Goal: Task Accomplishment & Management: Use online tool/utility

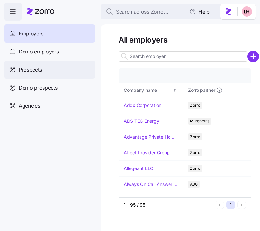
click at [51, 62] on div "Prospects" at bounding box center [49, 69] width 91 height 18
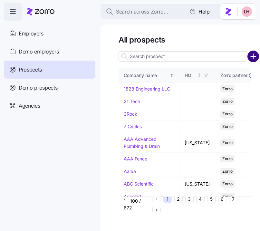
click at [251, 55] on circle "add icon" at bounding box center [253, 56] width 11 height 11
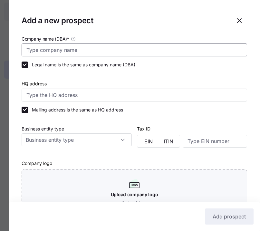
click at [134, 47] on input "Company name (DBA) *" at bounding box center [134, 49] width 225 height 13
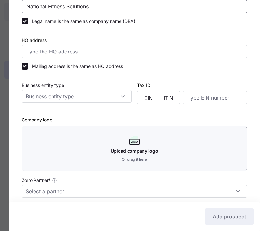
scroll to position [122, 0]
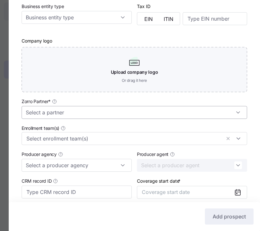
type input "National Fitness Solutions"
click at [115, 111] on input "Zorro Partner *" at bounding box center [134, 112] width 225 height 13
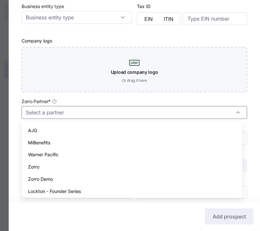
click at [65, 163] on div "Zorro" at bounding box center [131, 167] width 215 height 12
type input "Zorro"
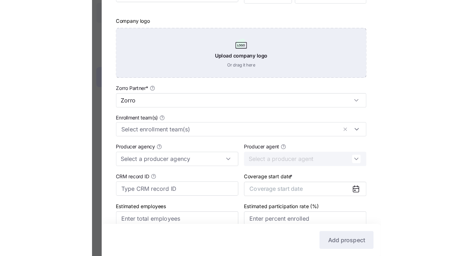
scroll to position [175, 0]
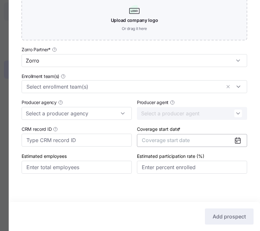
click at [185, 144] on button "Coverage start date" at bounding box center [192, 140] width 110 height 13
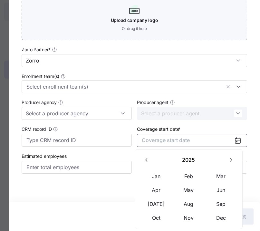
click at [228, 160] on icon "button" at bounding box center [230, 160] width 6 height 6
click at [151, 179] on button "Jan" at bounding box center [156, 176] width 32 height 14
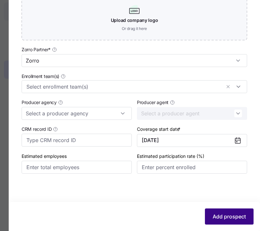
click at [222, 212] on span "Add prospect" at bounding box center [228, 216] width 33 height 8
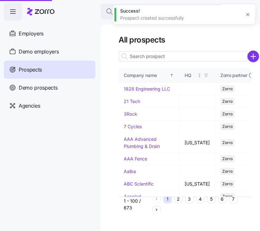
click at [246, 15] on icon "button" at bounding box center [247, 14] width 3 height 3
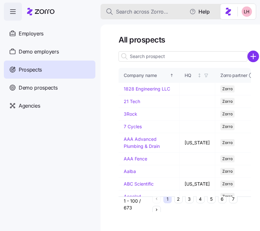
click at [150, 11] on span "Search across Zorro..." at bounding box center [142, 12] width 52 height 8
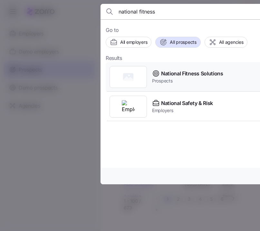
type input "national fitness"
click at [191, 72] on span "National Fitness Solutions" at bounding box center [192, 74] width 62 height 8
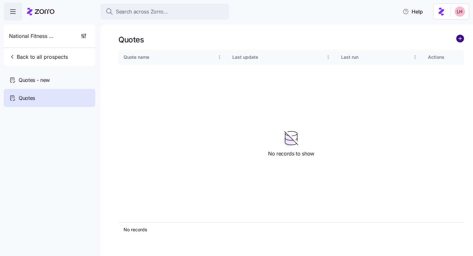
click at [259, 41] on circle "add icon" at bounding box center [460, 38] width 7 height 7
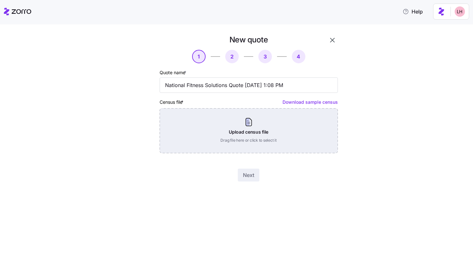
click at [259, 136] on div "Upload census file Drag file here or click to select it" at bounding box center [249, 130] width 178 height 45
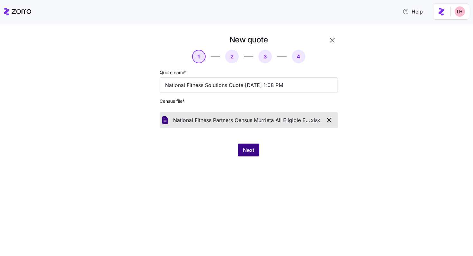
click at [255, 148] on button "Next" at bounding box center [249, 150] width 22 height 13
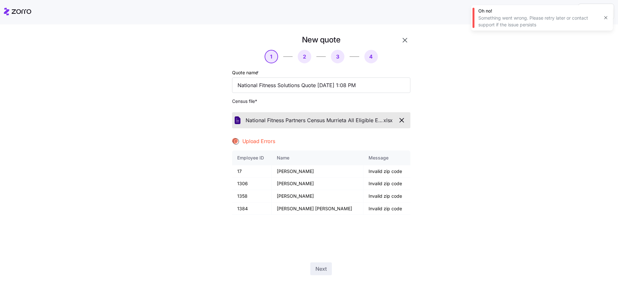
click at [259, 120] on icon "button" at bounding box center [402, 120] width 8 height 8
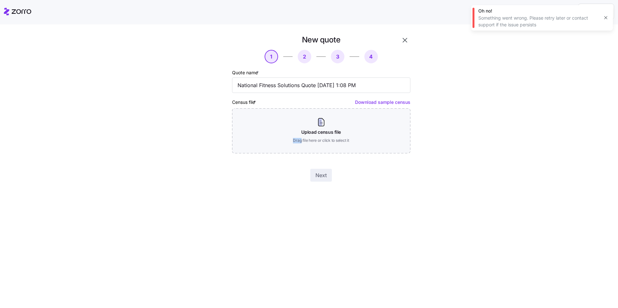
click at [259, 120] on div "Upload census file Drag file here or click to select it" at bounding box center [321, 130] width 178 height 45
click at [259, 158] on div "New quote 1 2 3 4 Quote name * National Fitness Solutions Quote 09/17/2025 1:08…" at bounding box center [320, 108] width 183 height 152
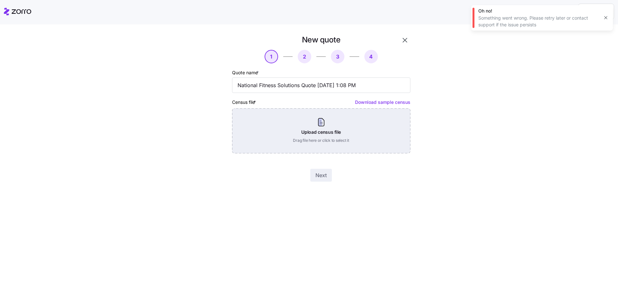
click at [259, 132] on div "Upload census file Drag file here or click to select it" at bounding box center [321, 130] width 178 height 45
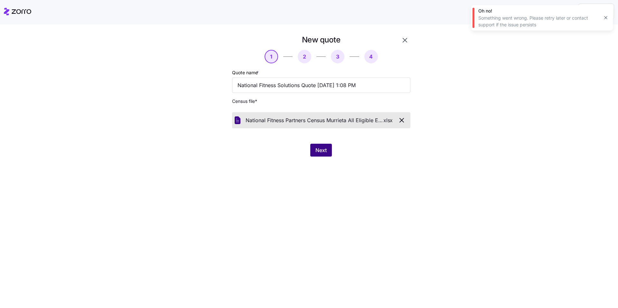
click at [259, 151] on span "Next" at bounding box center [320, 150] width 11 height 8
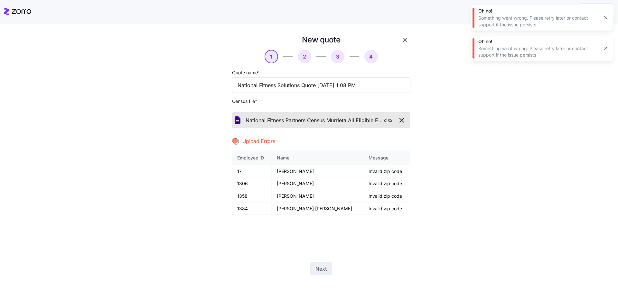
click at [259, 121] on icon "button" at bounding box center [402, 120] width 8 height 8
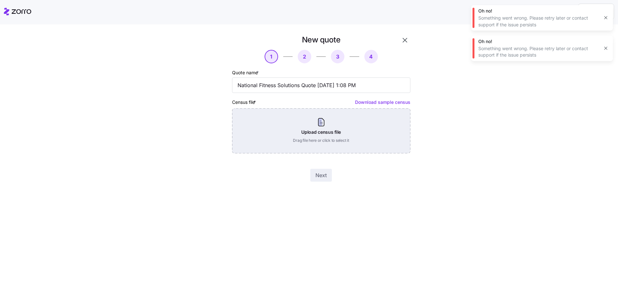
click at [259, 150] on div "Upload census file Drag file here or click to select it" at bounding box center [321, 130] width 178 height 45
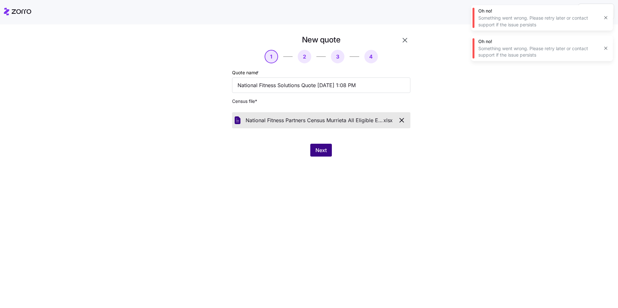
click at [259, 153] on span "Next" at bounding box center [320, 150] width 11 height 8
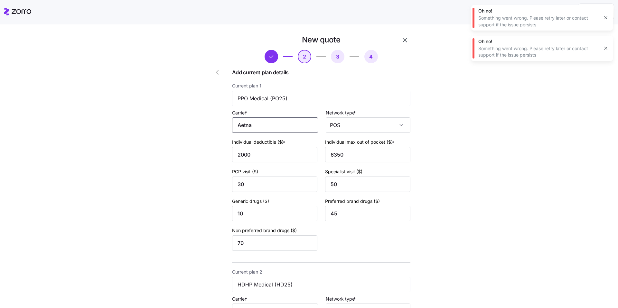
click at [256, 131] on input "Aetna" at bounding box center [275, 124] width 86 height 15
click at [259, 146] on div "Aetna" at bounding box center [274, 144] width 80 height 14
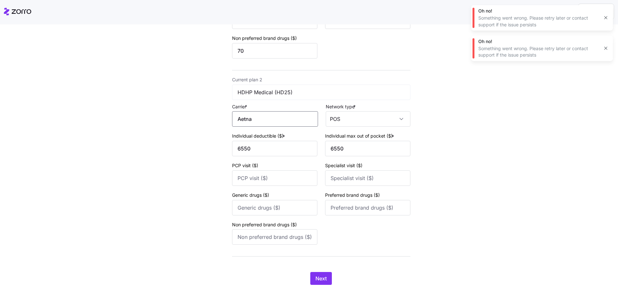
click at [259, 122] on input "Aetna" at bounding box center [275, 118] width 86 height 15
click at [259, 135] on div "Aetna" at bounding box center [274, 138] width 80 height 14
click at [259, 230] on button "Next" at bounding box center [321, 278] width 22 height 13
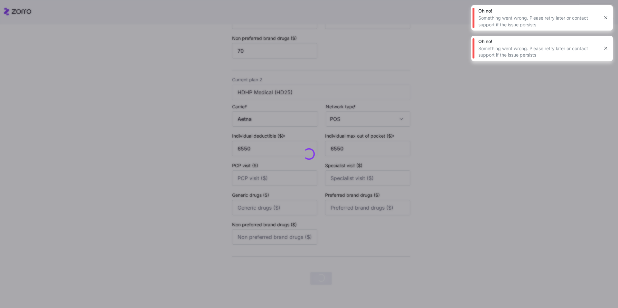
scroll to position [0, 0]
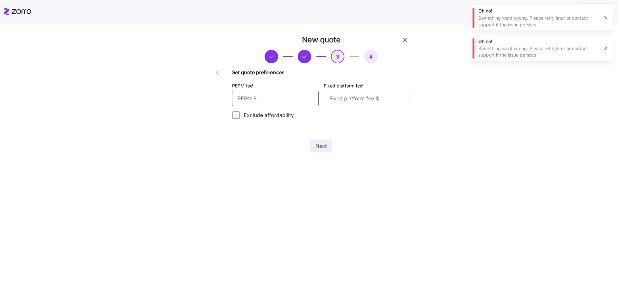
click at [259, 98] on input "PEPM fee *" at bounding box center [275, 98] width 87 height 15
type input "60"
type input "100"
click at [259, 145] on button "Next" at bounding box center [321, 146] width 22 height 13
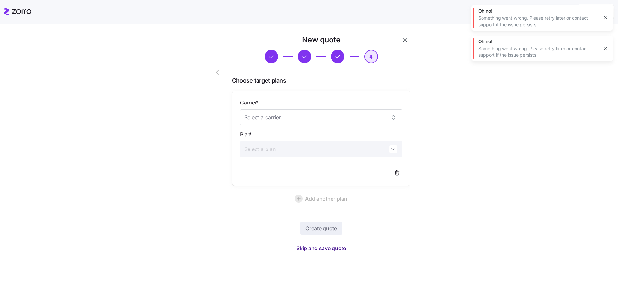
click at [259, 230] on span "Skip and save quote" at bounding box center [321, 249] width 50 height 8
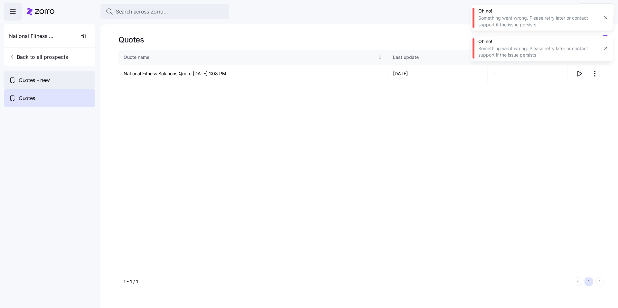
click at [37, 78] on span "Quotes - new" at bounding box center [34, 80] width 31 height 8
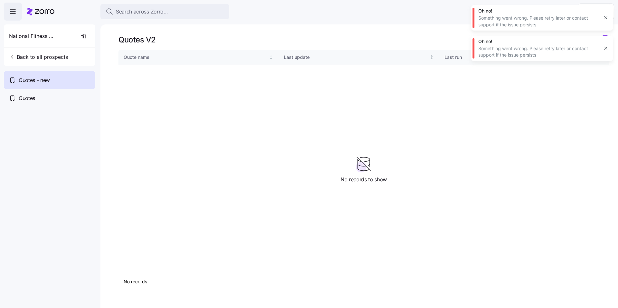
click at [259, 49] on icon "button" at bounding box center [605, 48] width 5 height 5
click at [259, 19] on icon "button" at bounding box center [605, 17] width 5 height 5
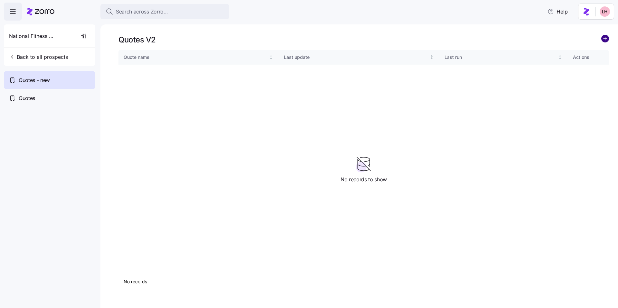
click at [259, 41] on circle "add icon" at bounding box center [604, 38] width 7 height 7
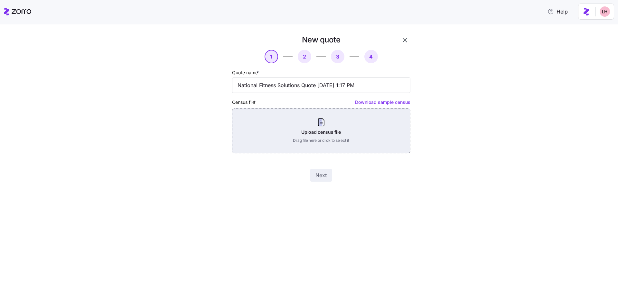
click at [259, 130] on div "Upload census file Drag file here or click to select it" at bounding box center [321, 130] width 178 height 45
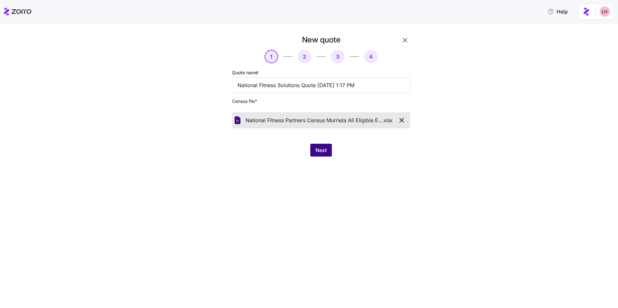
click at [259, 148] on button "Next" at bounding box center [321, 150] width 22 height 13
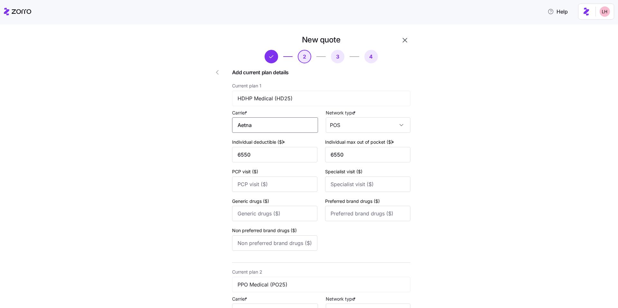
click at [259, 128] on input "Aetna" at bounding box center [275, 124] width 86 height 15
click at [259, 142] on div "Aetna" at bounding box center [274, 144] width 80 height 14
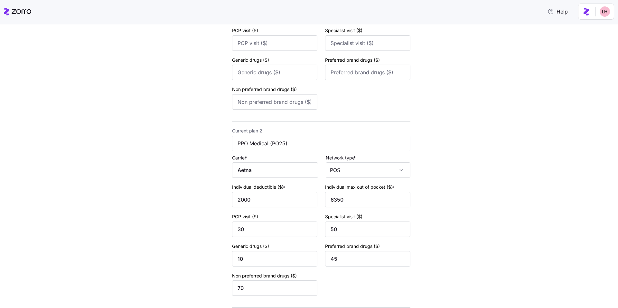
scroll to position [192, 0]
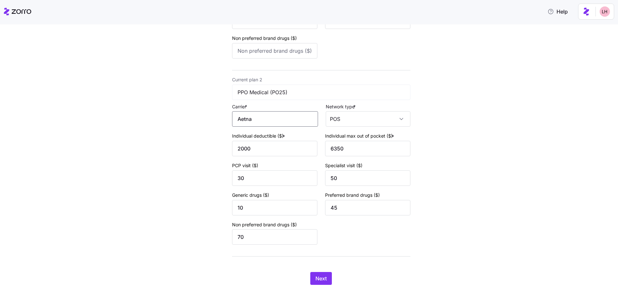
click at [259, 122] on input "Aetna" at bounding box center [275, 118] width 86 height 15
click at [259, 140] on div "Aetna" at bounding box center [274, 138] width 80 height 14
click at [259, 230] on span "Next" at bounding box center [320, 279] width 11 height 8
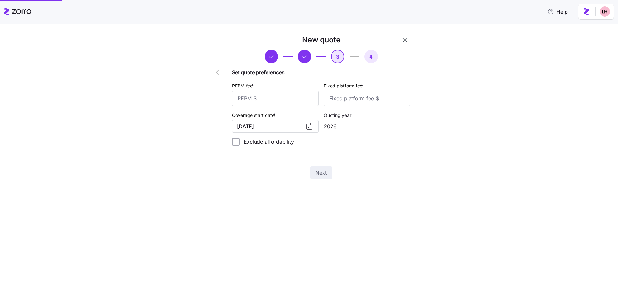
scroll to position [0, 0]
click at [259, 101] on input "PEPM fee *" at bounding box center [275, 98] width 87 height 15
type input "60"
click at [259, 101] on input "Fixed platform fee *" at bounding box center [367, 98] width 87 height 15
type input "100"
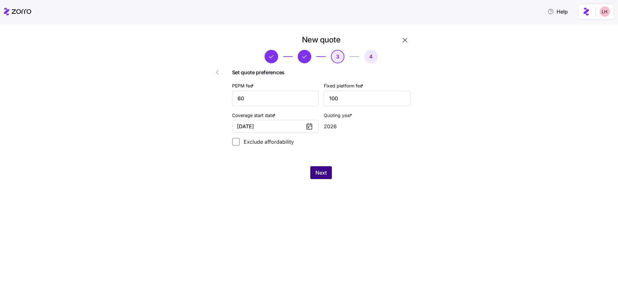
click at [259, 178] on button "Next" at bounding box center [321, 172] width 22 height 13
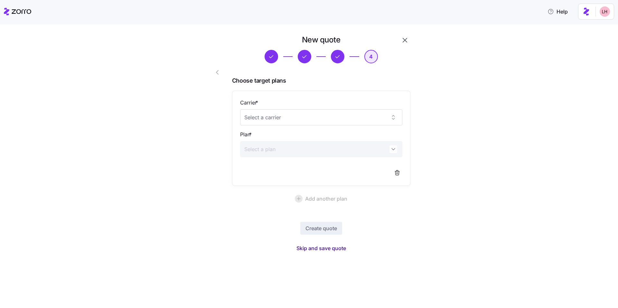
click at [259, 230] on span "Skip and save quote" at bounding box center [321, 249] width 50 height 8
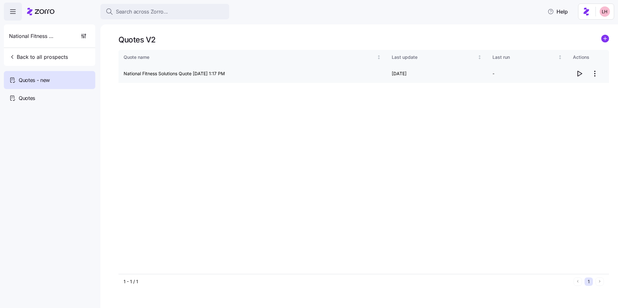
click at [259, 73] on icon "button" at bounding box center [579, 74] width 8 height 8
click at [0, 0] on body "Search across Zorro... Help National Fitness Solutions Back to all prospects Qu…" at bounding box center [309, 152] width 618 height 304
click at [259, 38] on circle "add icon" at bounding box center [604, 38] width 7 height 7
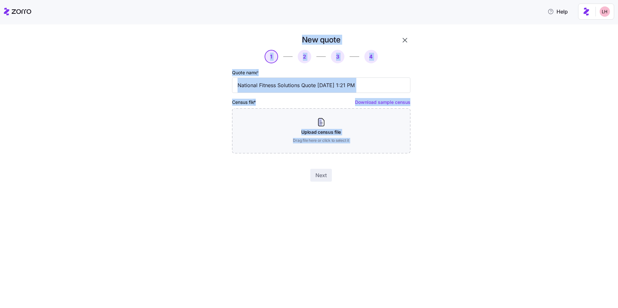
click at [259, 151] on div "New quote 1 2 3 4 Quote name * National Fitness Solutions Quote 09/17/2025 1:21…" at bounding box center [313, 112] width 591 height 155
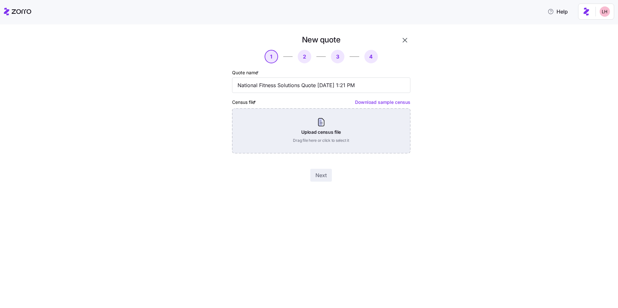
click at [259, 131] on div "Upload census file Drag file here or click to select it" at bounding box center [321, 130] width 178 height 45
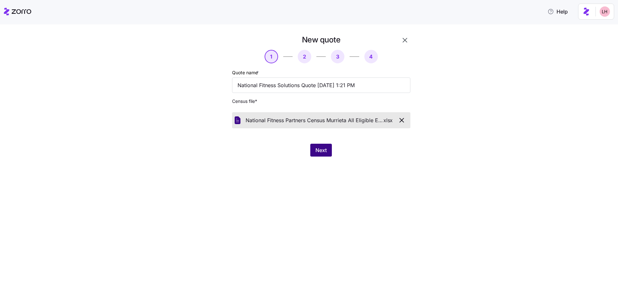
click at [259, 150] on button "Next" at bounding box center [321, 150] width 22 height 13
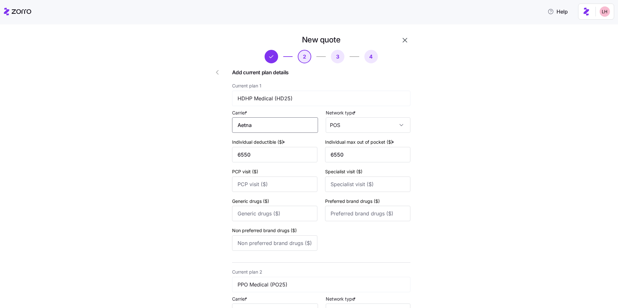
click at [259, 125] on input "Aetna" at bounding box center [275, 124] width 86 height 15
click at [259, 142] on div "Aetna" at bounding box center [274, 144] width 80 height 14
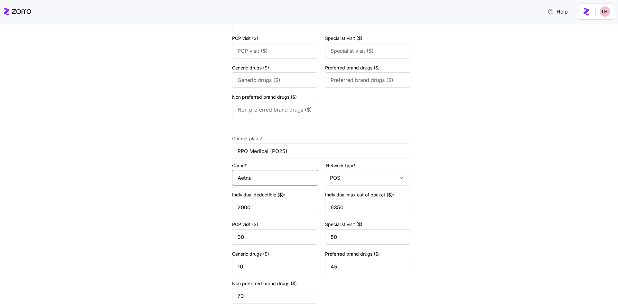
click at [259, 175] on input "Aetna" at bounding box center [275, 177] width 86 height 15
click at [259, 200] on div "Aetna" at bounding box center [274, 197] width 80 height 14
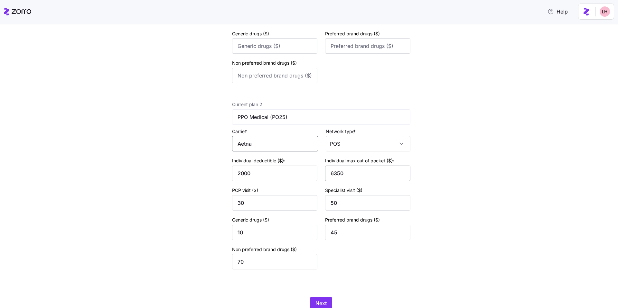
scroll to position [192, 0]
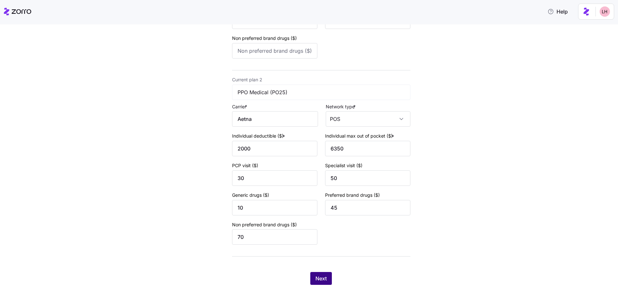
click at [259, 230] on button "Next" at bounding box center [321, 278] width 22 height 13
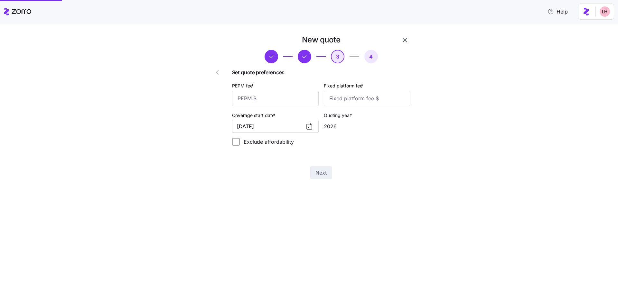
scroll to position [0, 0]
click at [259, 101] on input "PEPM fee *" at bounding box center [275, 98] width 87 height 15
type input "50"
click at [259, 103] on input "Fixed platform fee *" at bounding box center [367, 98] width 87 height 15
type input "100"
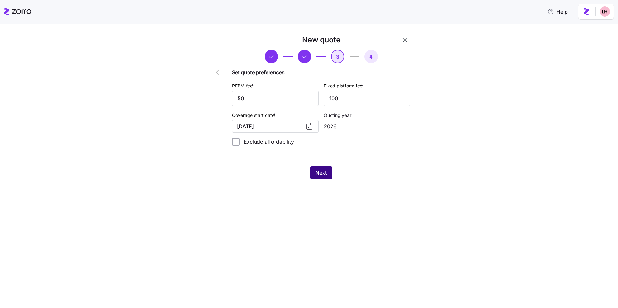
click at [259, 170] on span "Next" at bounding box center [320, 173] width 11 height 8
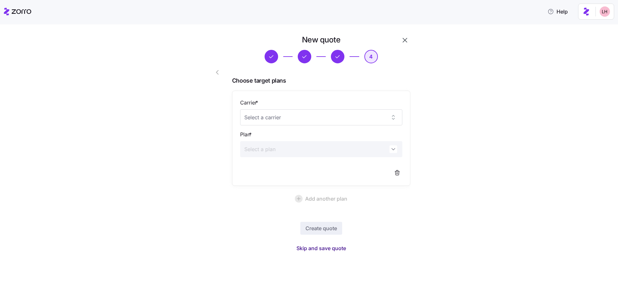
click at [259, 230] on span "Skip and save quote" at bounding box center [321, 249] width 50 height 8
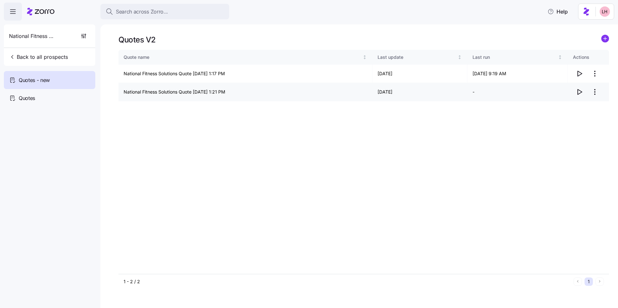
click at [259, 95] on icon "button" at bounding box center [579, 92] width 8 height 8
click at [259, 42] on circle "add icon" at bounding box center [604, 38] width 7 height 7
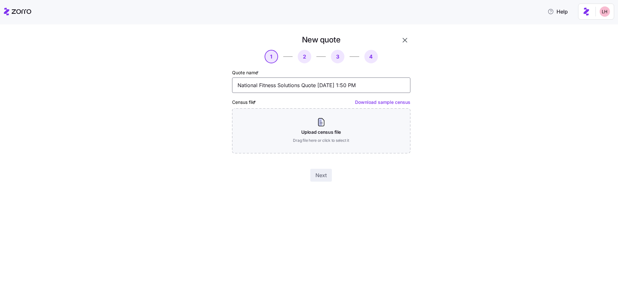
click at [259, 89] on input "National Fitness Solutions Quote 09/17/2025 1:50 PM" at bounding box center [321, 85] width 178 height 15
click at [259, 88] on input "National Fitness Solutions Quote 09/17/2025 1:50 PM" at bounding box center [321, 85] width 178 height 15
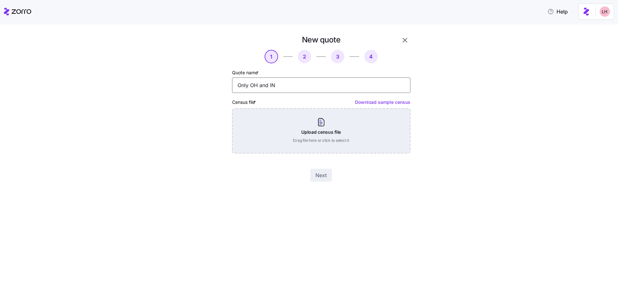
type input "Only OH and IN"
click at [259, 133] on div "Upload census file Drag file here or click to select it" at bounding box center [321, 130] width 178 height 45
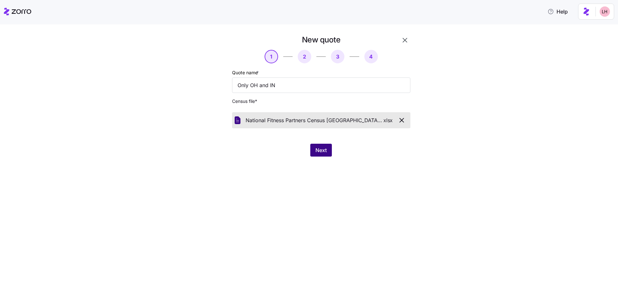
click at [259, 151] on span "Next" at bounding box center [320, 150] width 11 height 8
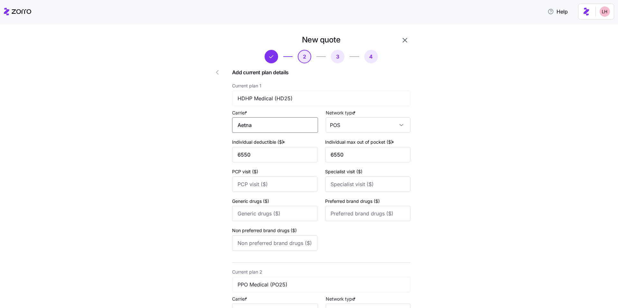
click at [258, 126] on input "Aetna" at bounding box center [275, 124] width 86 height 15
click at [257, 145] on div "Aetna" at bounding box center [274, 144] width 80 height 14
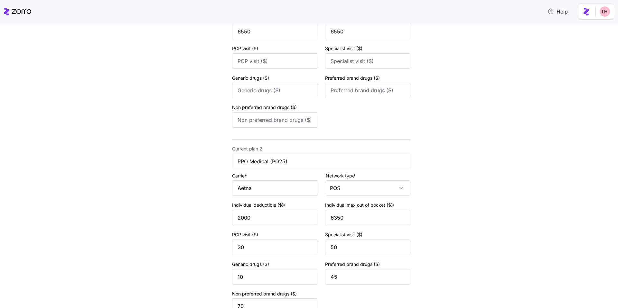
scroll to position [192, 0]
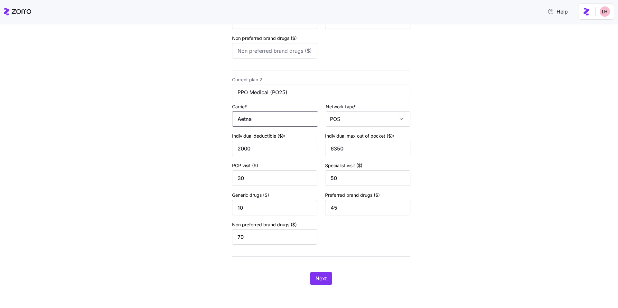
click at [259, 120] on input "Aetna" at bounding box center [275, 118] width 86 height 15
click at [259, 141] on div "Aetna" at bounding box center [274, 138] width 80 height 14
click at [259, 230] on div "Next" at bounding box center [321, 278] width 178 height 13
click at [259, 230] on span "Next" at bounding box center [320, 279] width 11 height 8
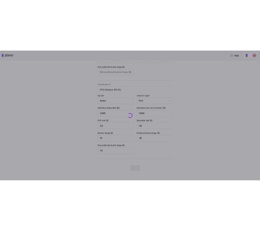
scroll to position [0, 0]
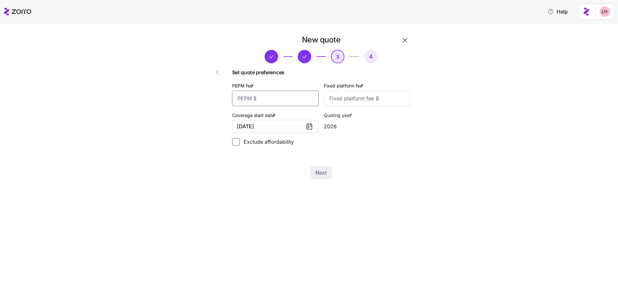
click at [259, 99] on input "PEPM fee *" at bounding box center [275, 98] width 87 height 15
type input "50"
click at [259, 95] on input "Fixed platform fee *" at bounding box center [367, 98] width 87 height 15
type input "100"
click at [259, 173] on span "Next" at bounding box center [320, 173] width 11 height 8
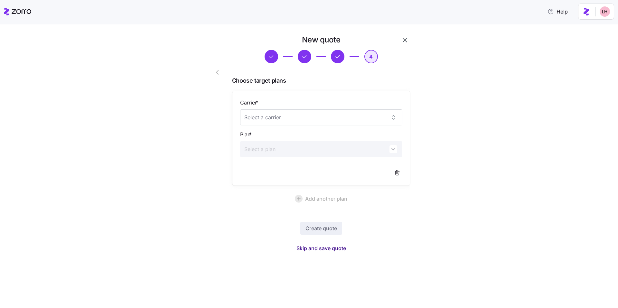
click at [259, 230] on span "Skip and save quote" at bounding box center [321, 249] width 50 height 8
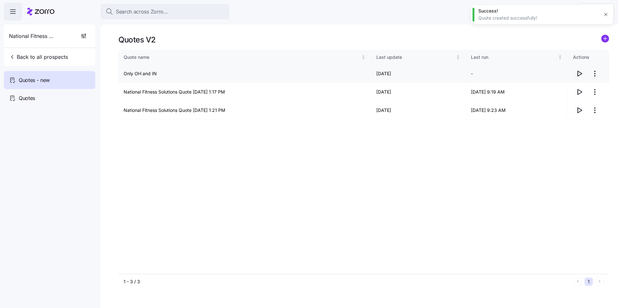
click at [259, 73] on icon "button" at bounding box center [580, 73] width 4 height 5
click at [259, 59] on icon "Not sorted" at bounding box center [458, 57] width 5 height 5
click at [259, 58] on icon "Sorted ascending" at bounding box center [458, 57] width 5 height 5
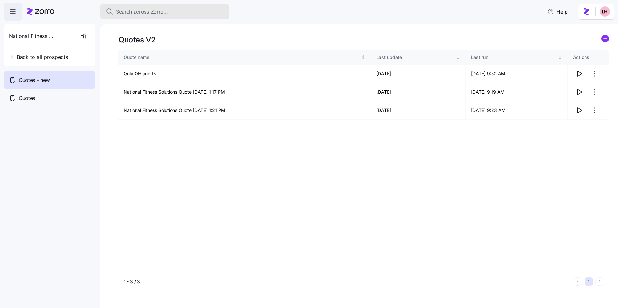
click at [153, 10] on span "Search across Zorro..." at bounding box center [142, 12] width 52 height 8
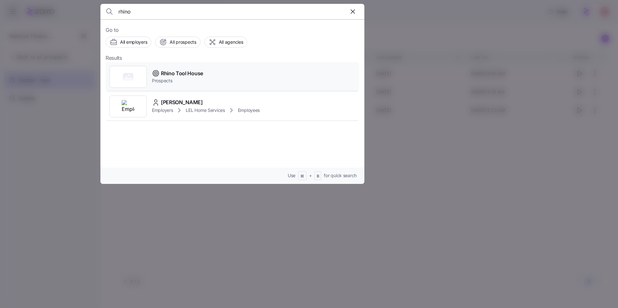
type input "rhino"
click at [195, 75] on span "Rhino Tool House" at bounding box center [182, 74] width 42 height 8
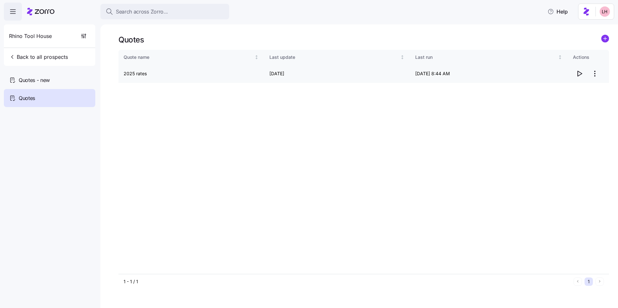
click at [259, 74] on icon "button" at bounding box center [579, 74] width 8 height 8
click at [135, 15] on span "Search across Zorro..." at bounding box center [142, 12] width 52 height 8
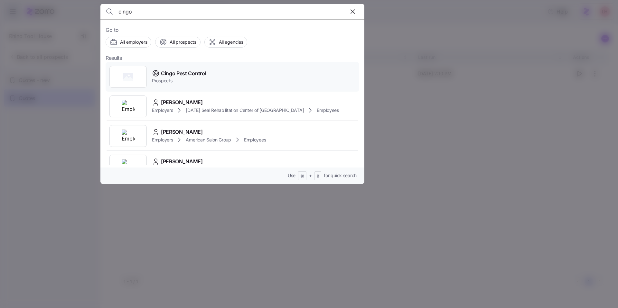
type input "cingo"
click at [209, 79] on div "Cingo Pest Control Prospects" at bounding box center [233, 77] width 254 height 30
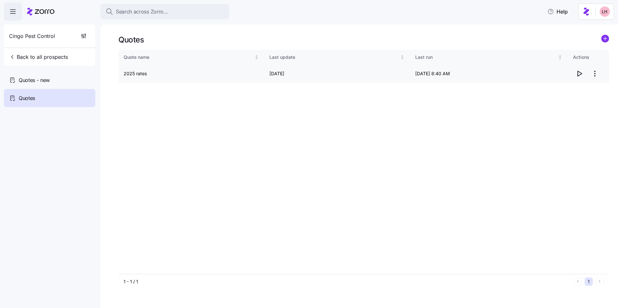
click at [259, 75] on icon "button" at bounding box center [579, 74] width 8 height 8
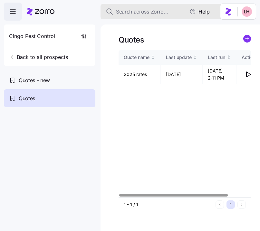
click at [147, 15] on span "Search across Zorro..." at bounding box center [142, 12] width 52 height 8
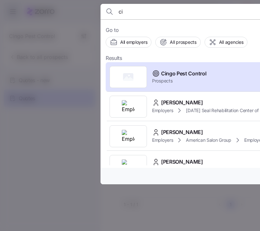
type input "c"
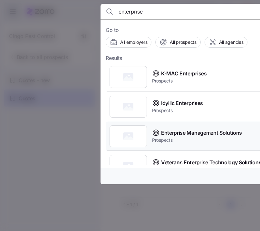
type input "enterprise"
click at [200, 133] on span "Enterprise Management Solutions" at bounding box center [201, 133] width 81 height 8
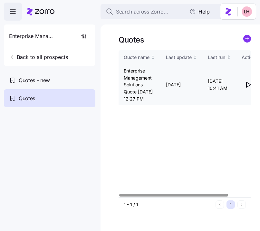
click at [246, 87] on icon "button" at bounding box center [248, 84] width 4 height 5
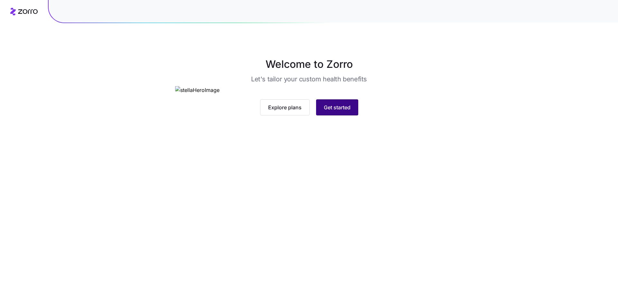
click at [343, 111] on span "Get started" at bounding box center [337, 108] width 27 height 8
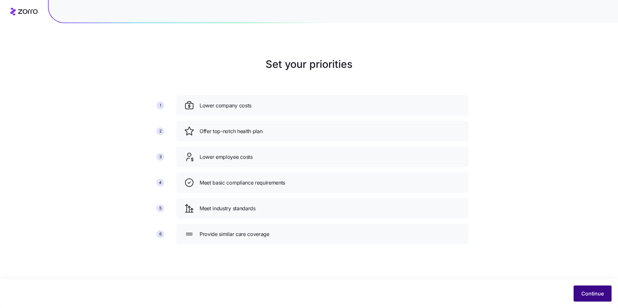
click at [581, 287] on button "Continue" at bounding box center [592, 294] width 38 height 16
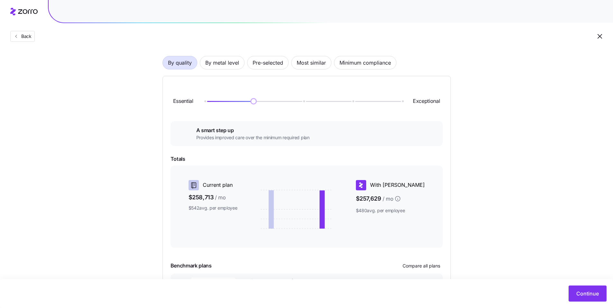
scroll to position [29, 0]
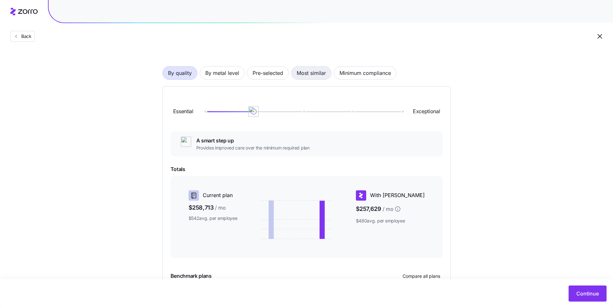
click at [305, 77] on span "Most similar" at bounding box center [311, 73] width 29 height 13
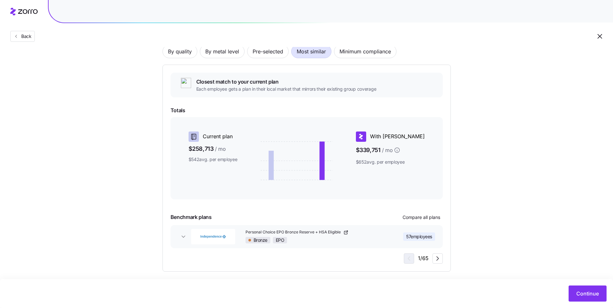
scroll to position [46, 0]
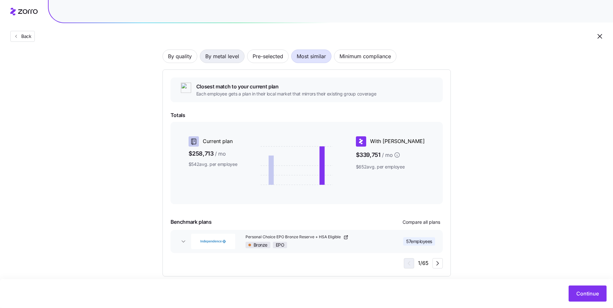
click at [235, 60] on span "By metal level" at bounding box center [222, 56] width 34 height 13
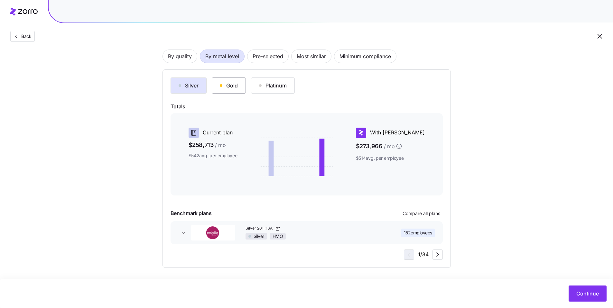
click at [239, 81] on button "Gold" at bounding box center [229, 86] width 34 height 16
click at [185, 82] on div "Silver" at bounding box center [189, 86] width 20 height 8
click at [189, 60] on span "By quality" at bounding box center [180, 56] width 24 height 13
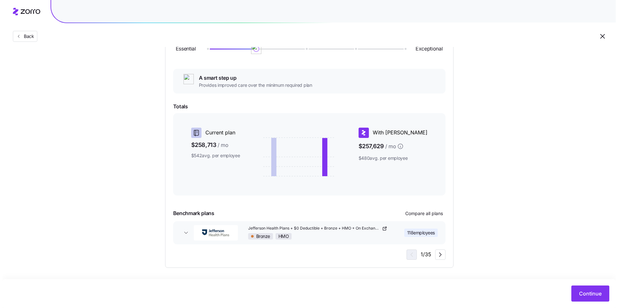
scroll to position [93, 0]
click at [426, 215] on span "Compare all plans" at bounding box center [422, 212] width 38 height 6
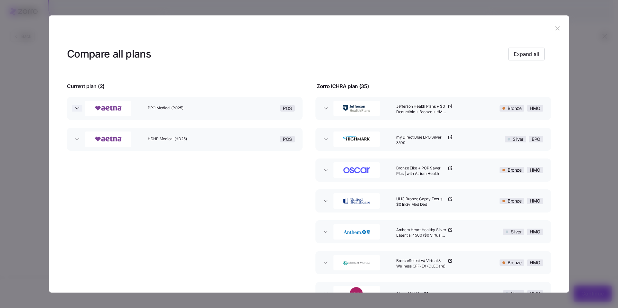
click at [77, 107] on icon "button" at bounding box center [77, 108] width 6 height 6
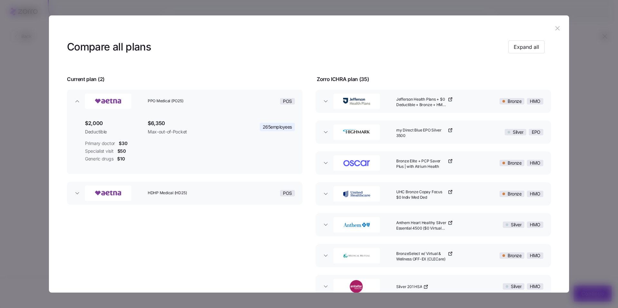
scroll to position [13, 0]
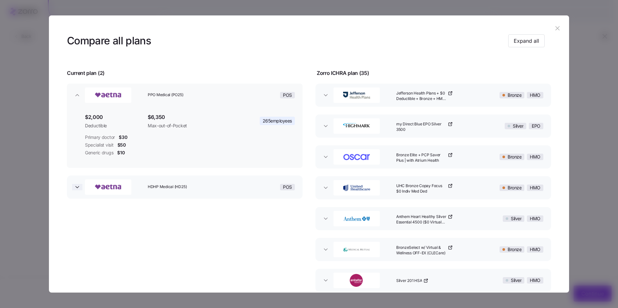
click at [78, 184] on icon "button" at bounding box center [77, 187] width 6 height 6
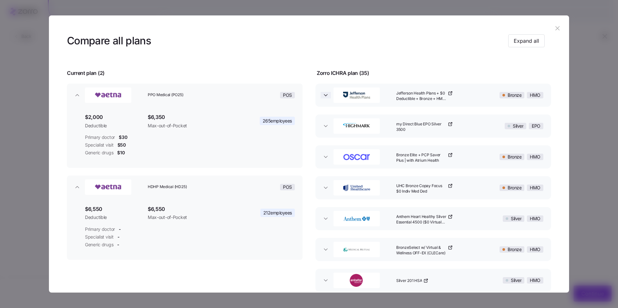
click at [323, 96] on icon "button" at bounding box center [325, 95] width 6 height 6
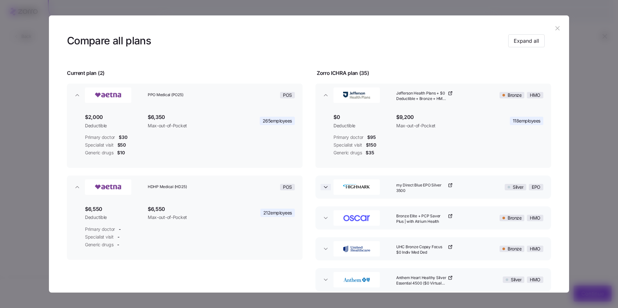
click at [325, 186] on icon "button" at bounding box center [325, 187] width 6 height 6
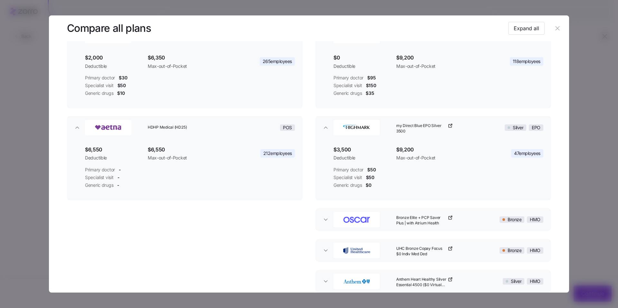
scroll to position [100, 0]
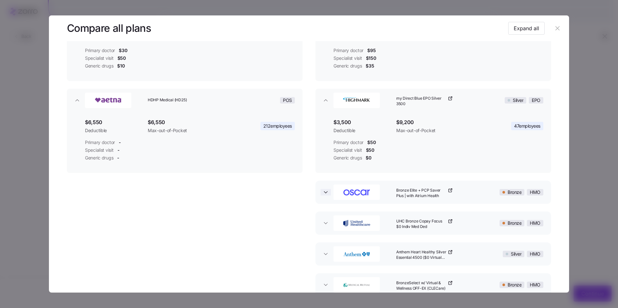
click at [323, 194] on icon "button" at bounding box center [325, 192] width 6 height 6
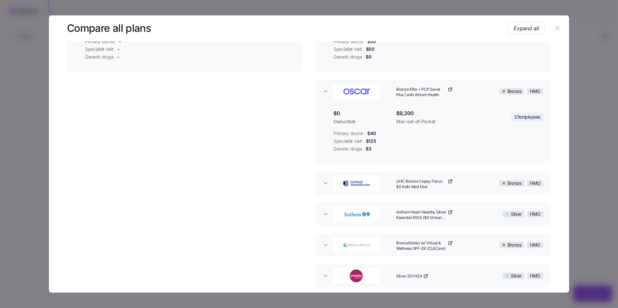
scroll to position [202, 0]
click at [328, 184] on span "button" at bounding box center [326, 182] width 10 height 6
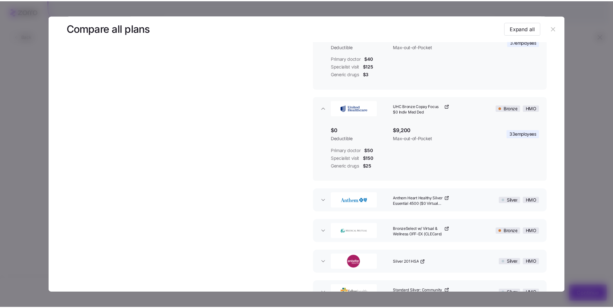
scroll to position [276, 0]
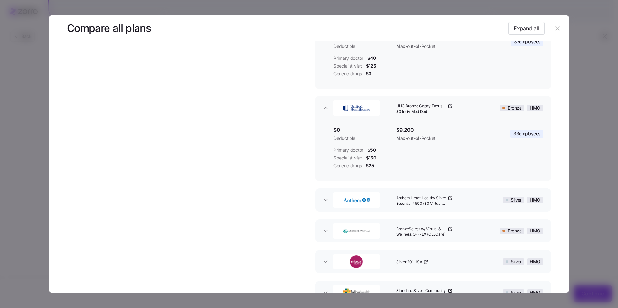
click at [554, 28] on icon "button" at bounding box center [557, 28] width 7 height 7
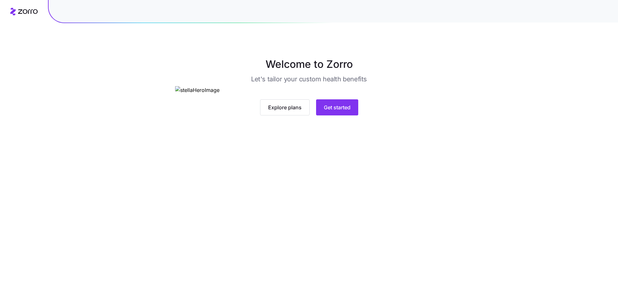
click at [360, 116] on div "Explore plans Get started" at bounding box center [309, 107] width 268 height 16
click at [350, 111] on span "Get started" at bounding box center [337, 108] width 27 height 8
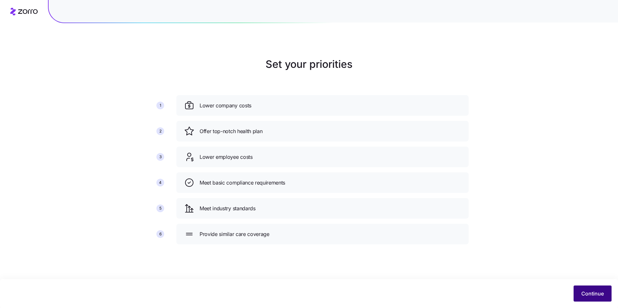
click at [581, 292] on button "Continue" at bounding box center [592, 294] width 38 height 16
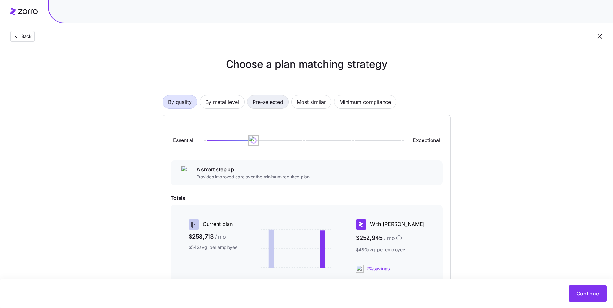
click at [283, 106] on span "Pre-selected" at bounding box center [268, 102] width 31 height 13
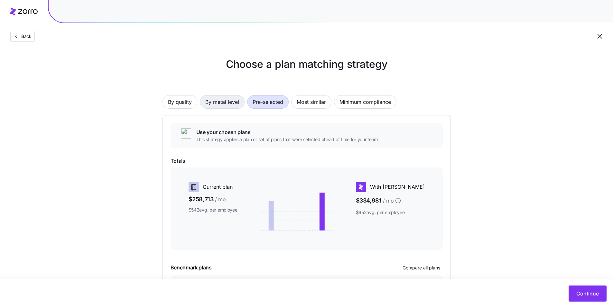
click at [241, 105] on button "By metal level" at bounding box center [222, 102] width 45 height 14
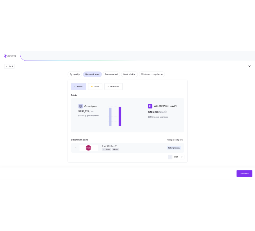
scroll to position [46, 0]
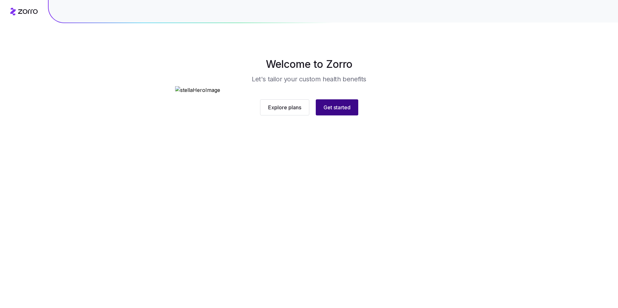
click at [344, 111] on span "Get started" at bounding box center [336, 108] width 27 height 8
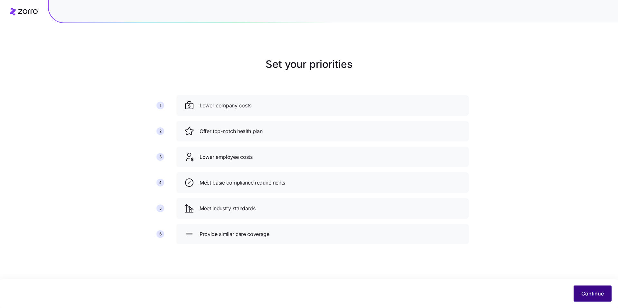
click at [589, 297] on span "Continue" at bounding box center [592, 294] width 23 height 8
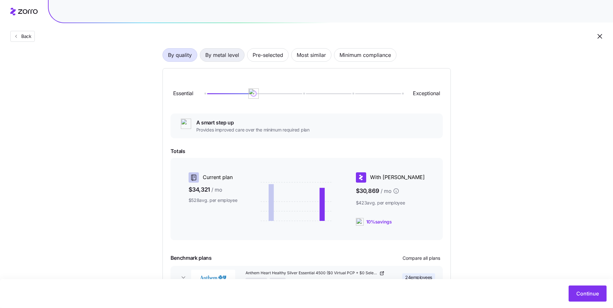
click at [226, 52] on span "By metal level" at bounding box center [222, 55] width 34 height 13
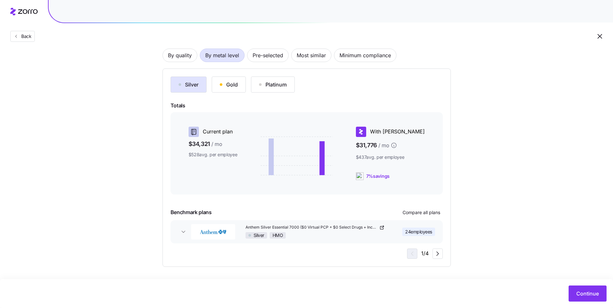
scroll to position [47, 0]
click at [229, 89] on button "Gold" at bounding box center [229, 85] width 34 height 16
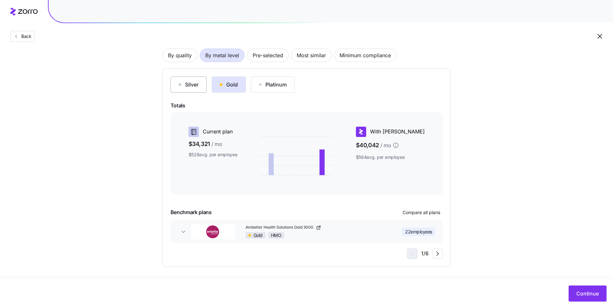
click at [201, 87] on button "Silver" at bounding box center [189, 85] width 36 height 16
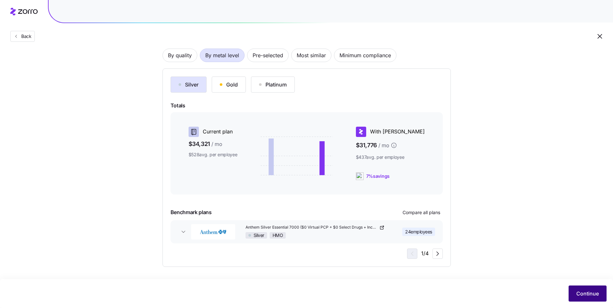
click at [576, 286] on div "Continue" at bounding box center [306, 294] width 600 height 16
click at [588, 294] on span "Continue" at bounding box center [587, 294] width 23 height 8
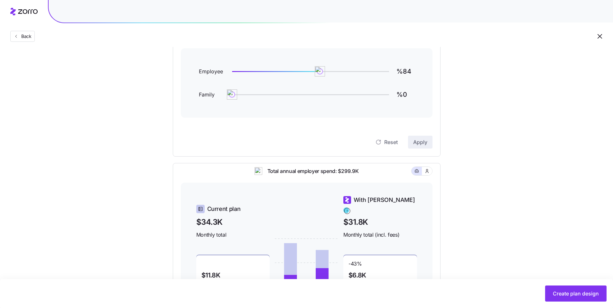
scroll to position [24, 0]
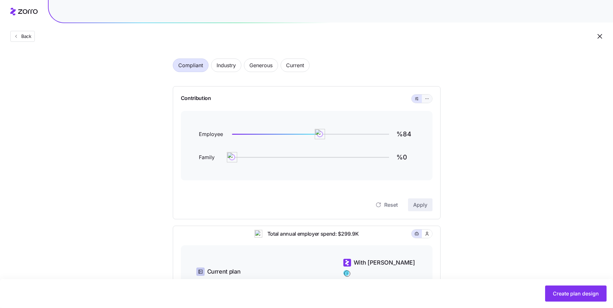
click at [428, 103] on button "button" at bounding box center [427, 99] width 10 height 8
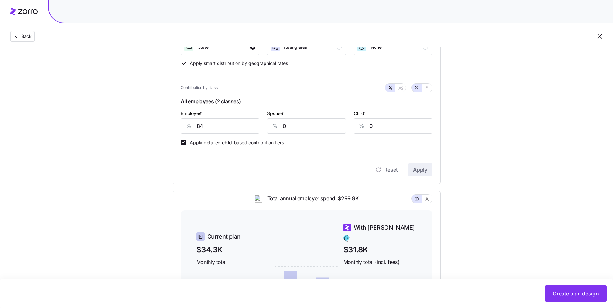
scroll to position [117, 0]
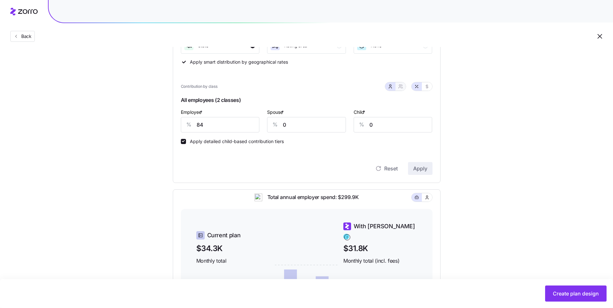
click at [401, 88] on icon "button" at bounding box center [400, 86] width 5 height 5
type input "42"
type input "41"
drag, startPoint x: 219, startPoint y: 126, endPoint x: 179, endPoint y: 122, distance: 39.7
click at [179, 122] on div "Contribution Classes Residential location State Rating area None Apply smart di…" at bounding box center [307, 88] width 268 height 190
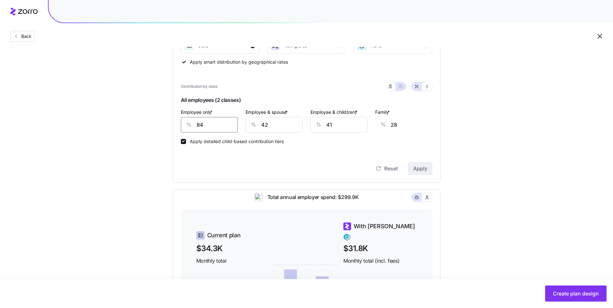
type input "7"
type input "53"
type input "75"
type input "30"
type input "75"
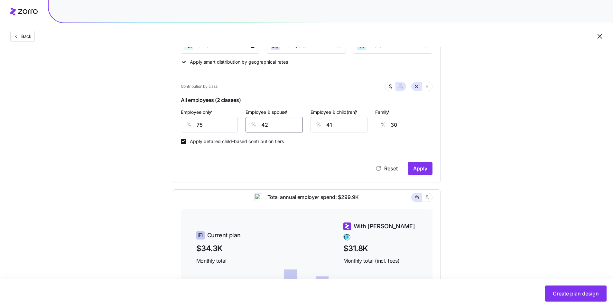
drag, startPoint x: 270, startPoint y: 123, endPoint x: 240, endPoint y: 122, distance: 29.6
click at [240, 122] on div "Employee only * % 75 Employee & spouse * % 42 Employee & child(ren) * % 41 Fami…" at bounding box center [306, 120] width 259 height 32
type input "3"
type input "5"
type input "30"
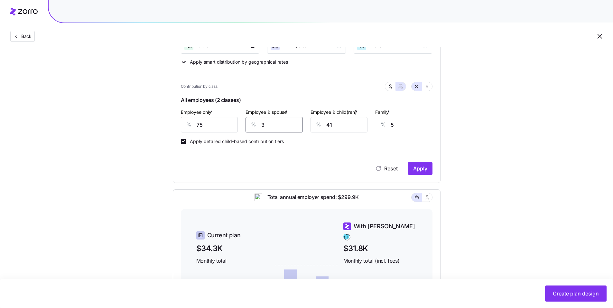
type input "23"
type input "30"
drag, startPoint x: 330, startPoint y: 124, endPoint x: 304, endPoint y: 121, distance: 26.5
click at [304, 121] on div "Employee only * % 75 Employee & spouse * % 30 Employee & child(ren) * % 41 Fami…" at bounding box center [306, 120] width 259 height 32
type input "3"
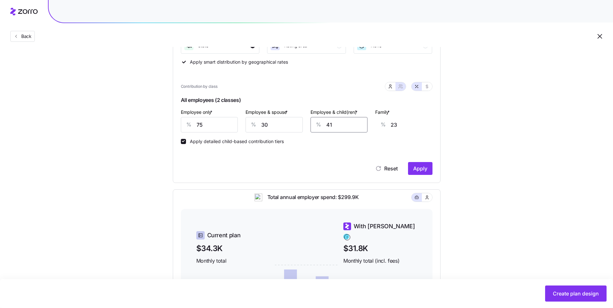
type input "0"
type input "30"
type input "15"
type input "30"
click at [416, 166] on span "Apply" at bounding box center [420, 169] width 14 height 8
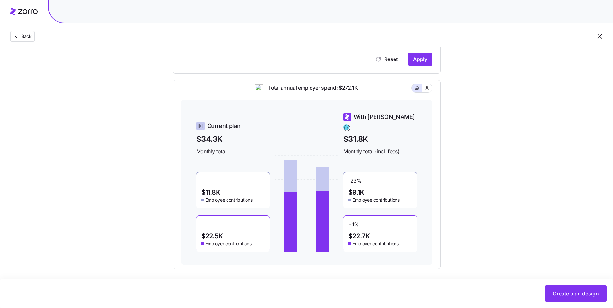
scroll to position [229, 0]
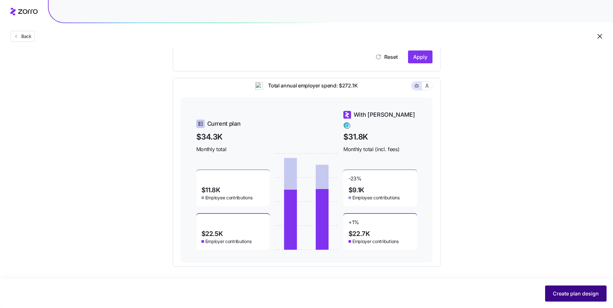
click at [559, 298] on button "Create plan design" at bounding box center [575, 294] width 61 height 16
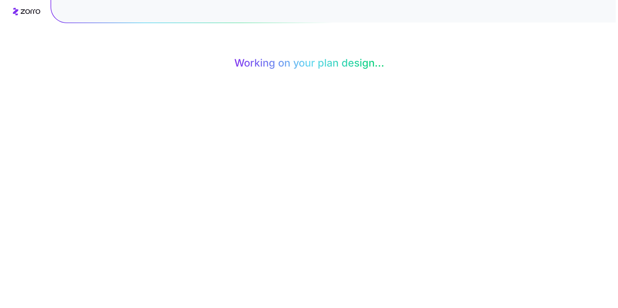
scroll to position [0, 0]
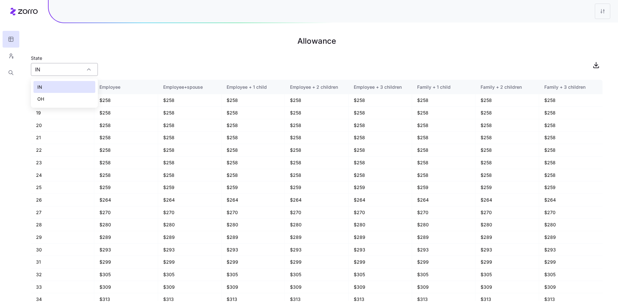
click at [89, 70] on div "IN" at bounding box center [64, 69] width 67 height 13
click at [152, 63] on div "State IN" at bounding box center [317, 65] width 572 height 22
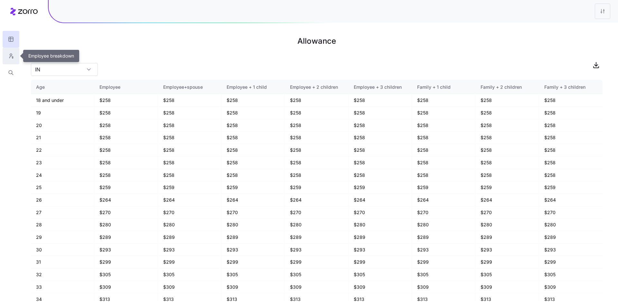
click at [12, 54] on icon "button" at bounding box center [11, 56] width 6 height 6
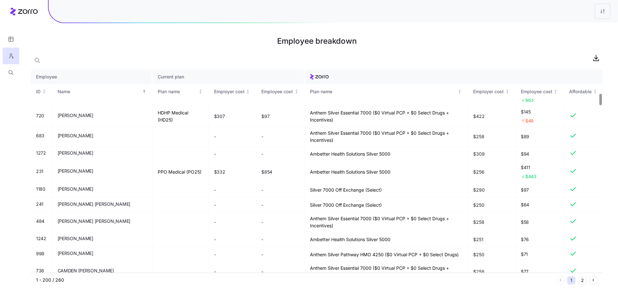
scroll to position [756, 0]
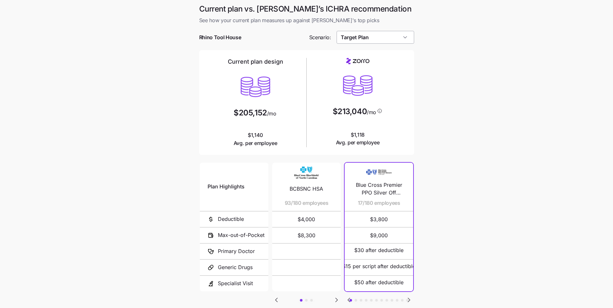
click at [391, 40] on input "Target Plan" at bounding box center [376, 37] width 78 height 13
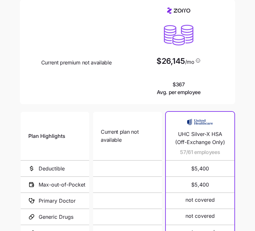
scroll to position [120, 0]
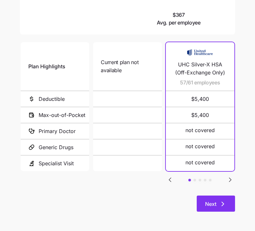
click at [224, 202] on icon "button" at bounding box center [223, 204] width 8 height 8
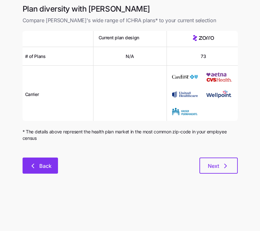
click at [33, 169] on icon "button" at bounding box center [33, 166] width 8 height 8
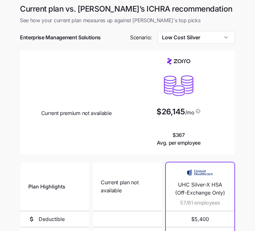
scroll to position [120, 0]
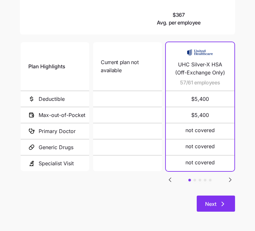
click at [227, 198] on button "Next" at bounding box center [216, 203] width 38 height 16
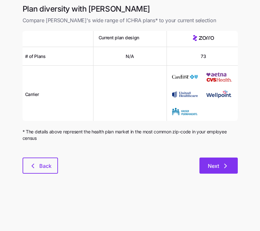
click at [226, 165] on icon "button" at bounding box center [225, 166] width 8 height 8
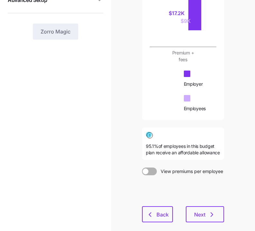
scroll to position [182, 0]
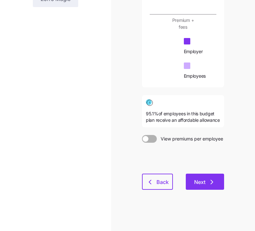
click at [218, 187] on button "Next" at bounding box center [205, 181] width 38 height 16
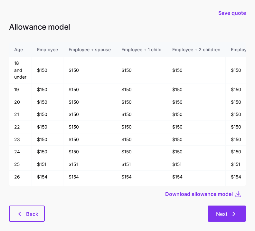
click at [223, 213] on span "Next" at bounding box center [221, 214] width 11 height 8
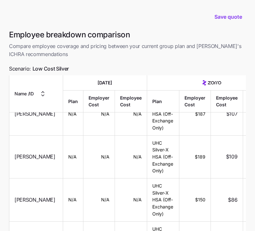
scroll to position [2320, 0]
